Goal: Unclear: Unclear

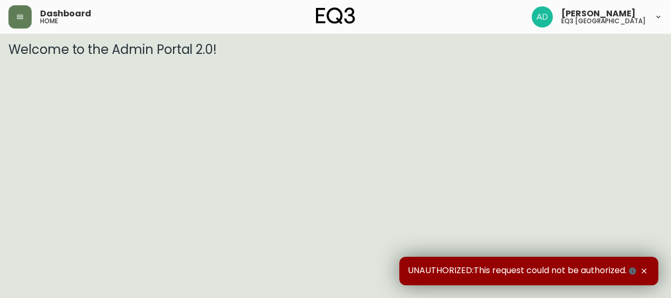
drag, startPoint x: 646, startPoint y: 270, endPoint x: 647, endPoint y: 254, distance: 15.4
click at [645, 269] on icon "button" at bounding box center [644, 270] width 5 height 5
